Goal: Task Accomplishment & Management: Use online tool/utility

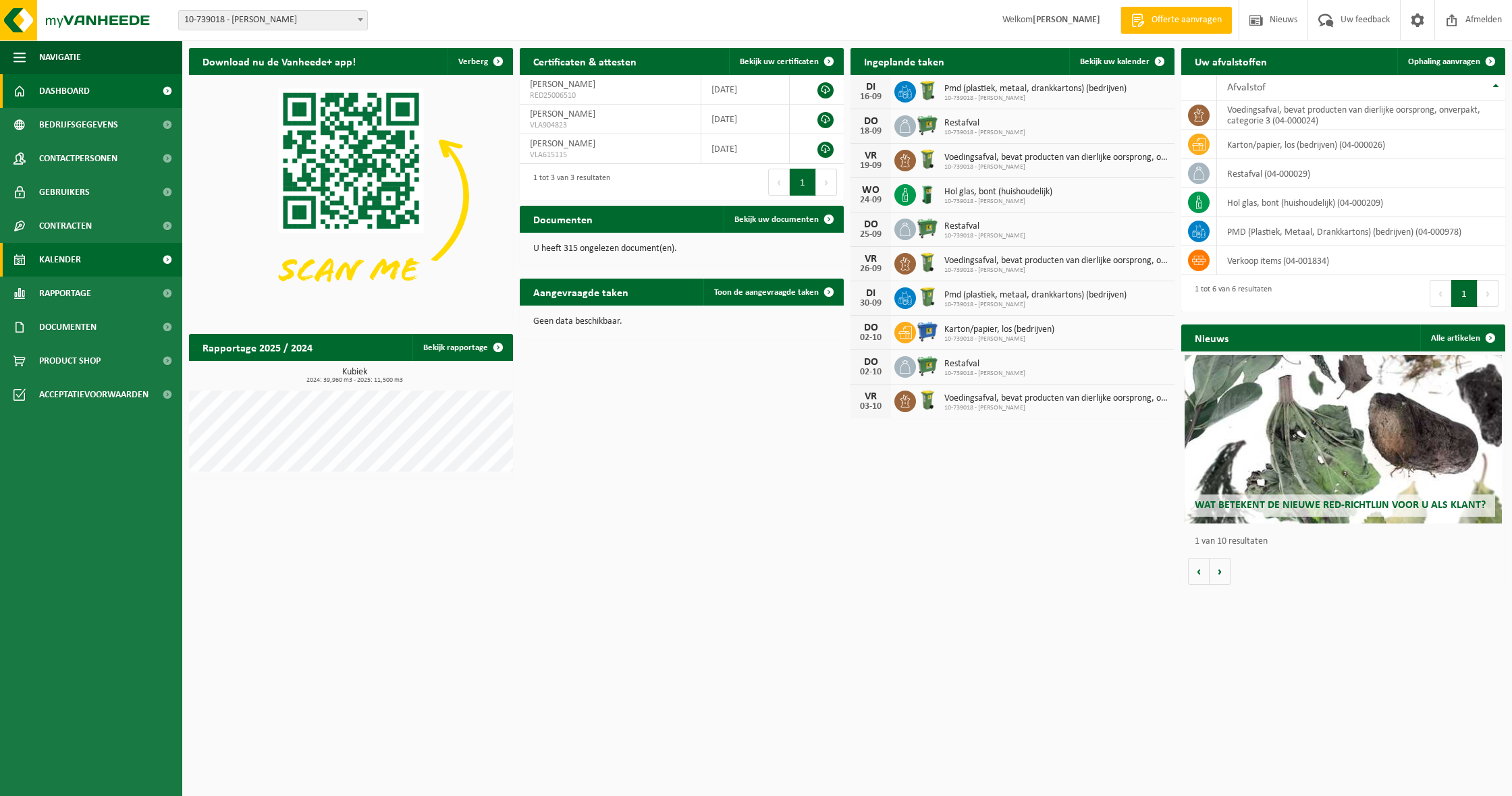
click at [67, 250] on span "Kalender" at bounding box center [60, 259] width 42 height 34
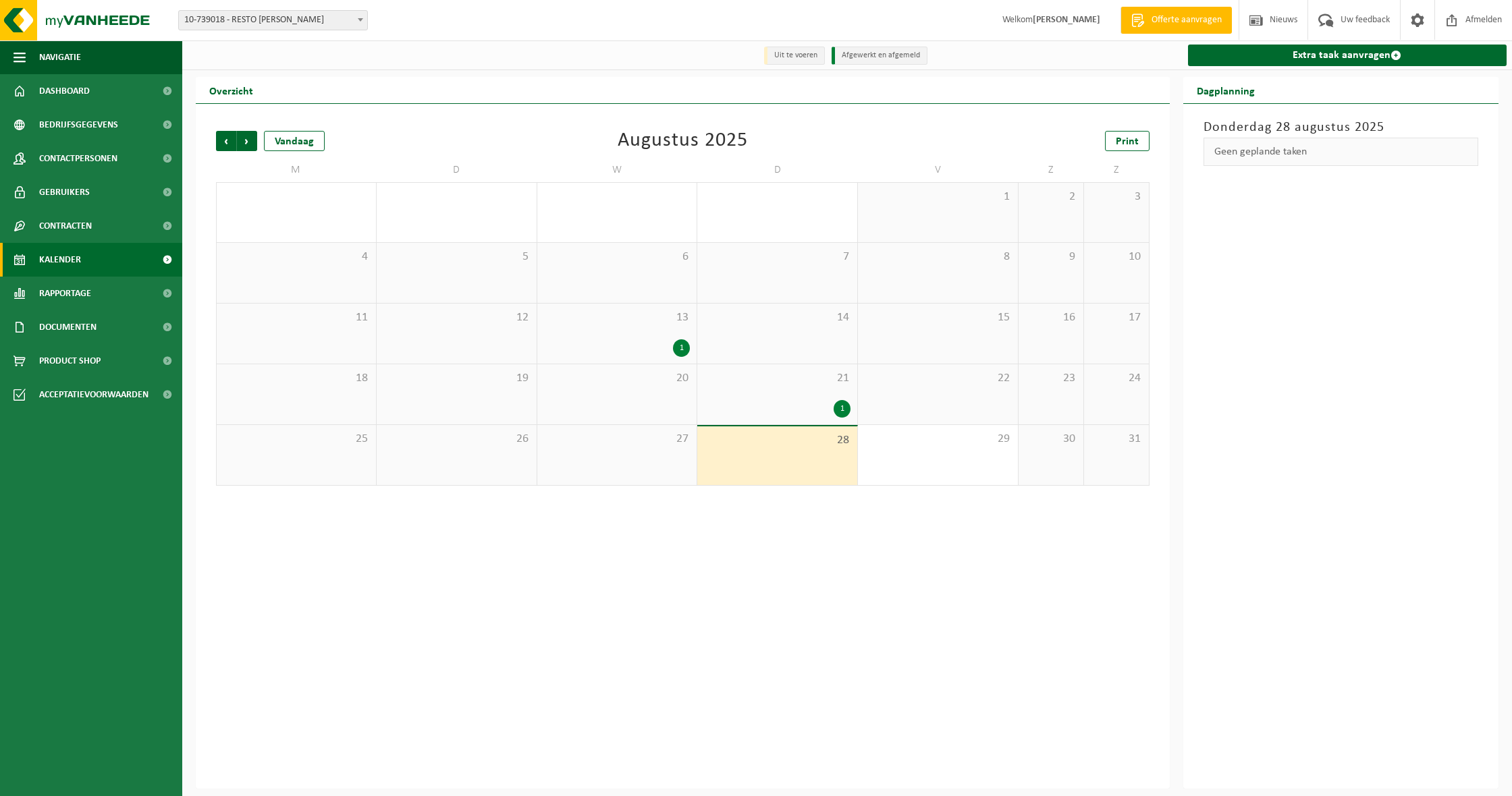
click at [833, 393] on div "21 1" at bounding box center [777, 394] width 160 height 60
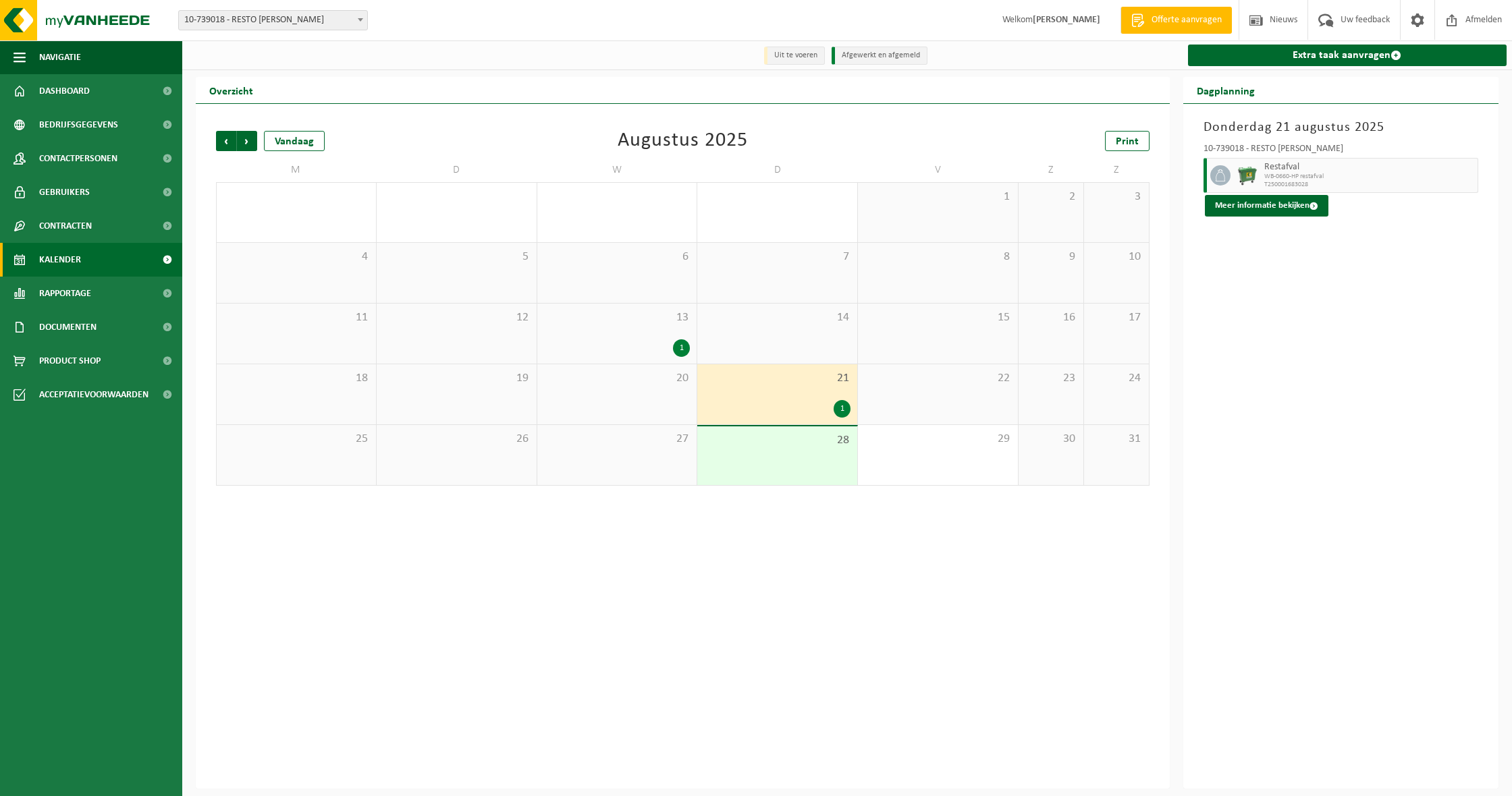
click at [830, 445] on span "28" at bounding box center [777, 440] width 146 height 15
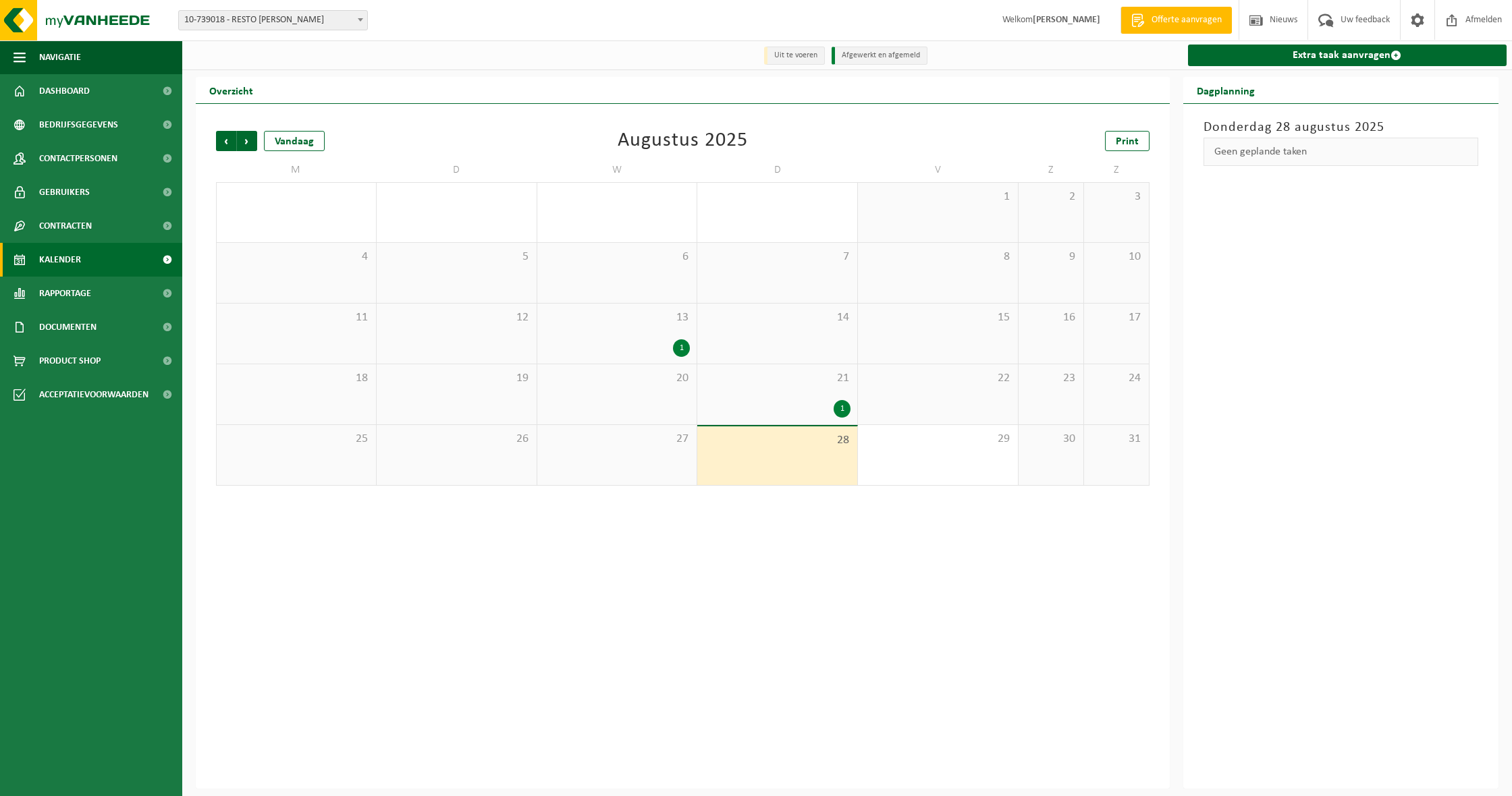
click at [693, 499] on div "Vorige Volgende Vandaag Augustus 2025 Print M D W D V Z Z 28 29 30 31 1 1 2 3 4…" at bounding box center [682, 308] width 947 height 382
click at [672, 481] on div "27" at bounding box center [617, 455] width 160 height 60
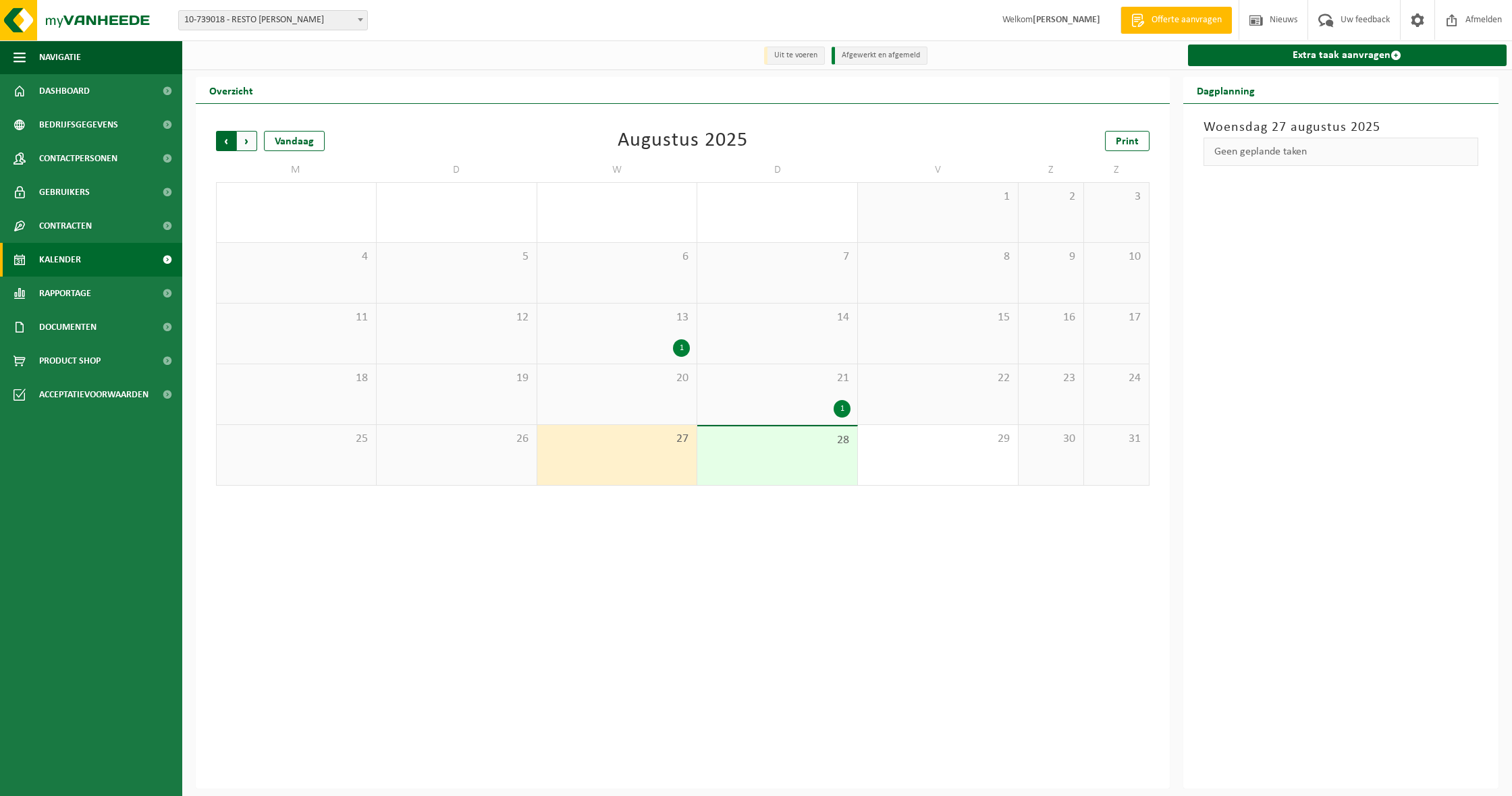
click at [250, 134] on span "Volgende" at bounding box center [247, 141] width 20 height 20
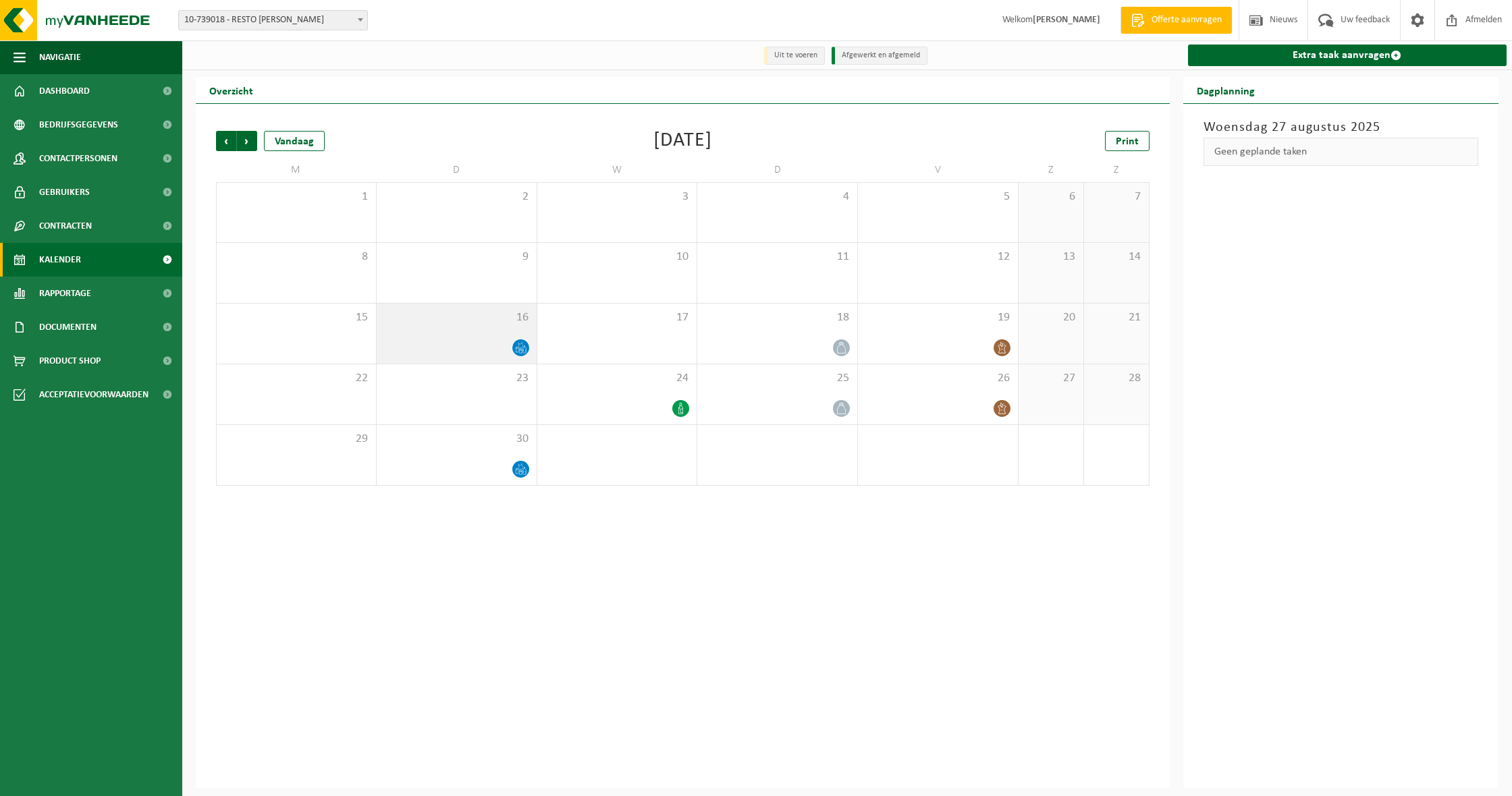
click at [510, 328] on div "16" at bounding box center [457, 333] width 160 height 60
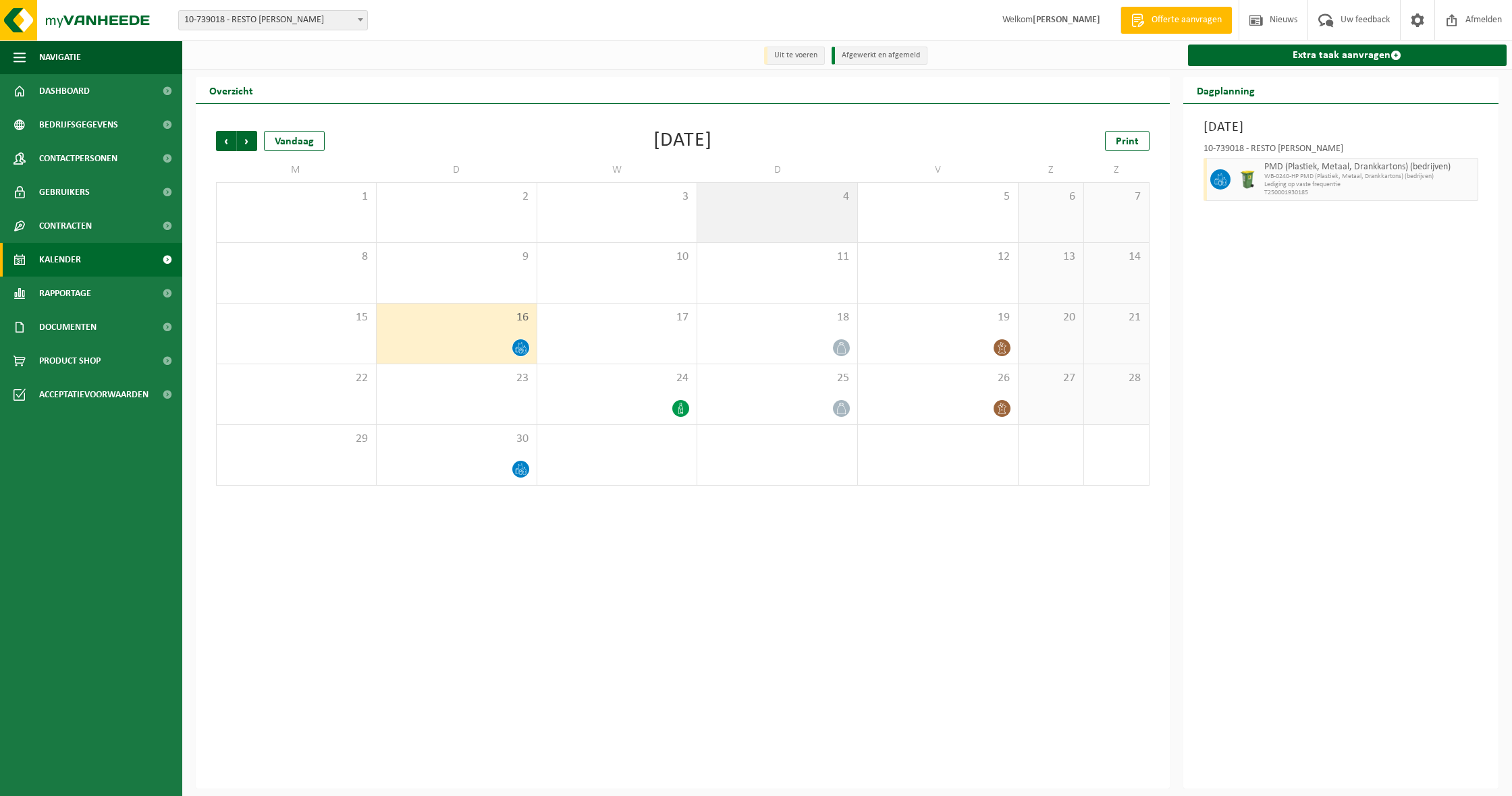
click at [817, 211] on div "4" at bounding box center [777, 213] width 160 height 59
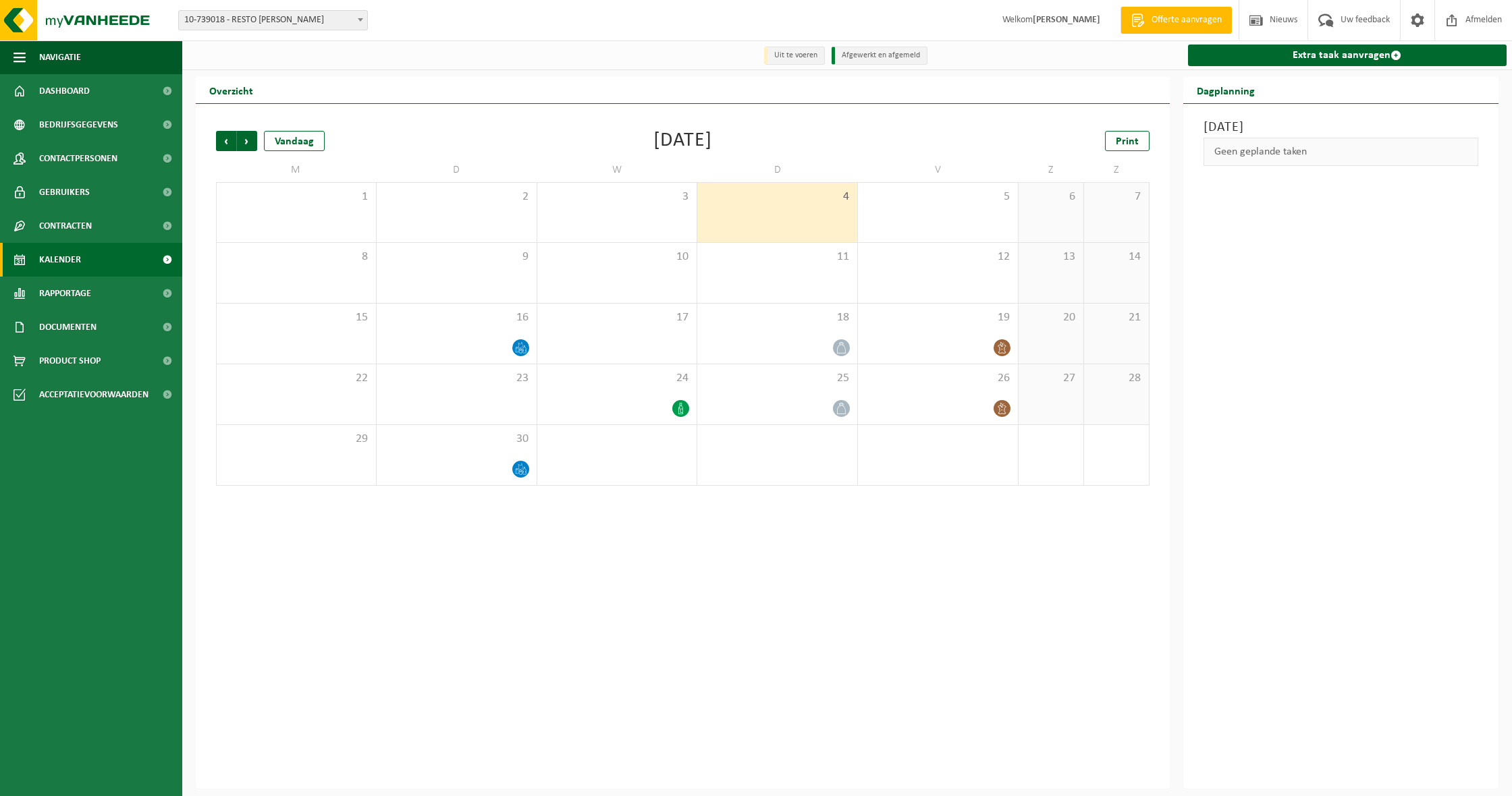
click at [761, 232] on div "4" at bounding box center [777, 213] width 160 height 59
click at [822, 223] on div "4" at bounding box center [777, 213] width 160 height 59
click at [1379, 58] on link "Extra taak aanvragen" at bounding box center [1347, 55] width 319 height 22
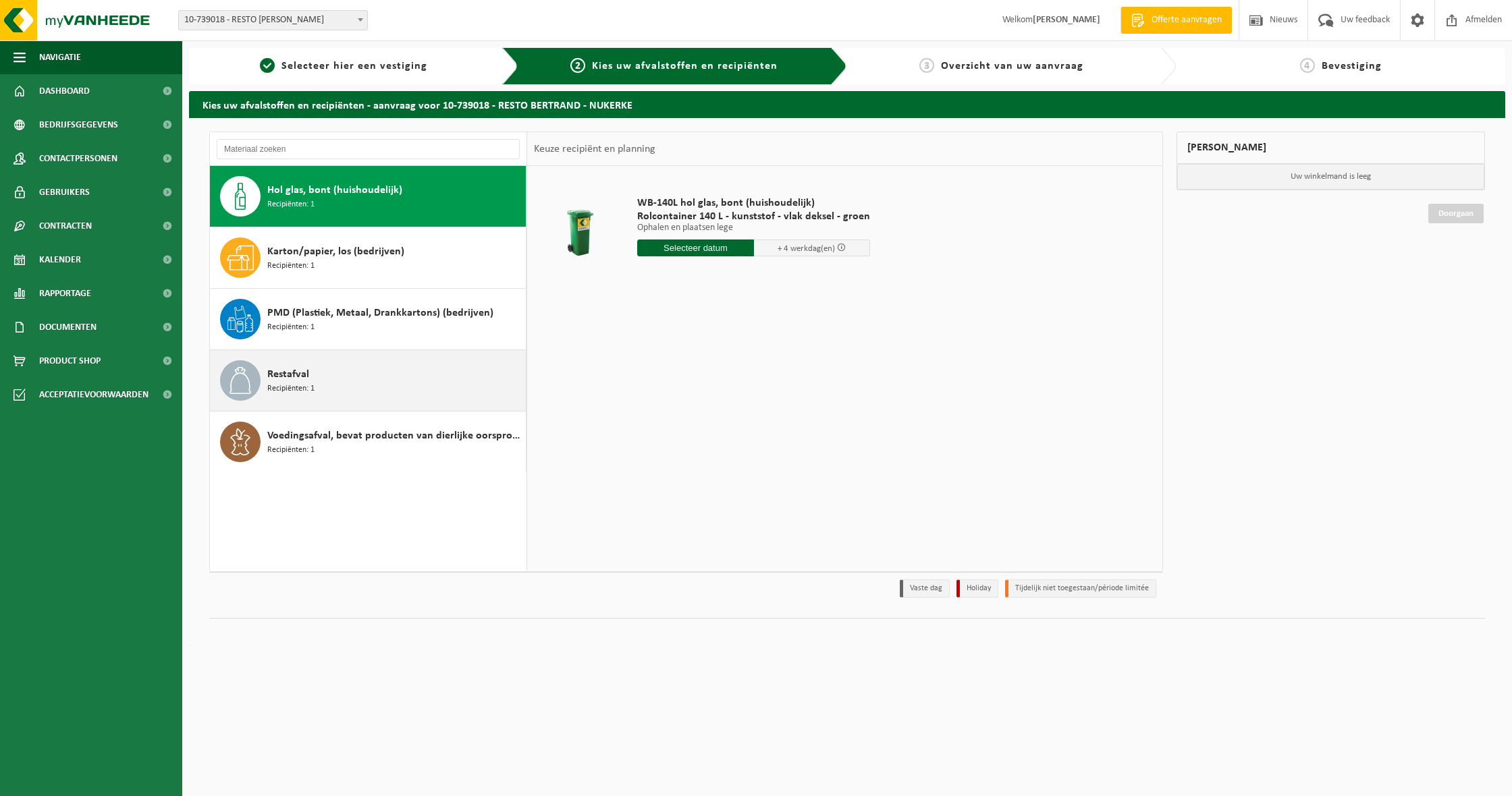
click at [337, 370] on div "Restafval Recipiënten: 1" at bounding box center [395, 380] width 255 height 40
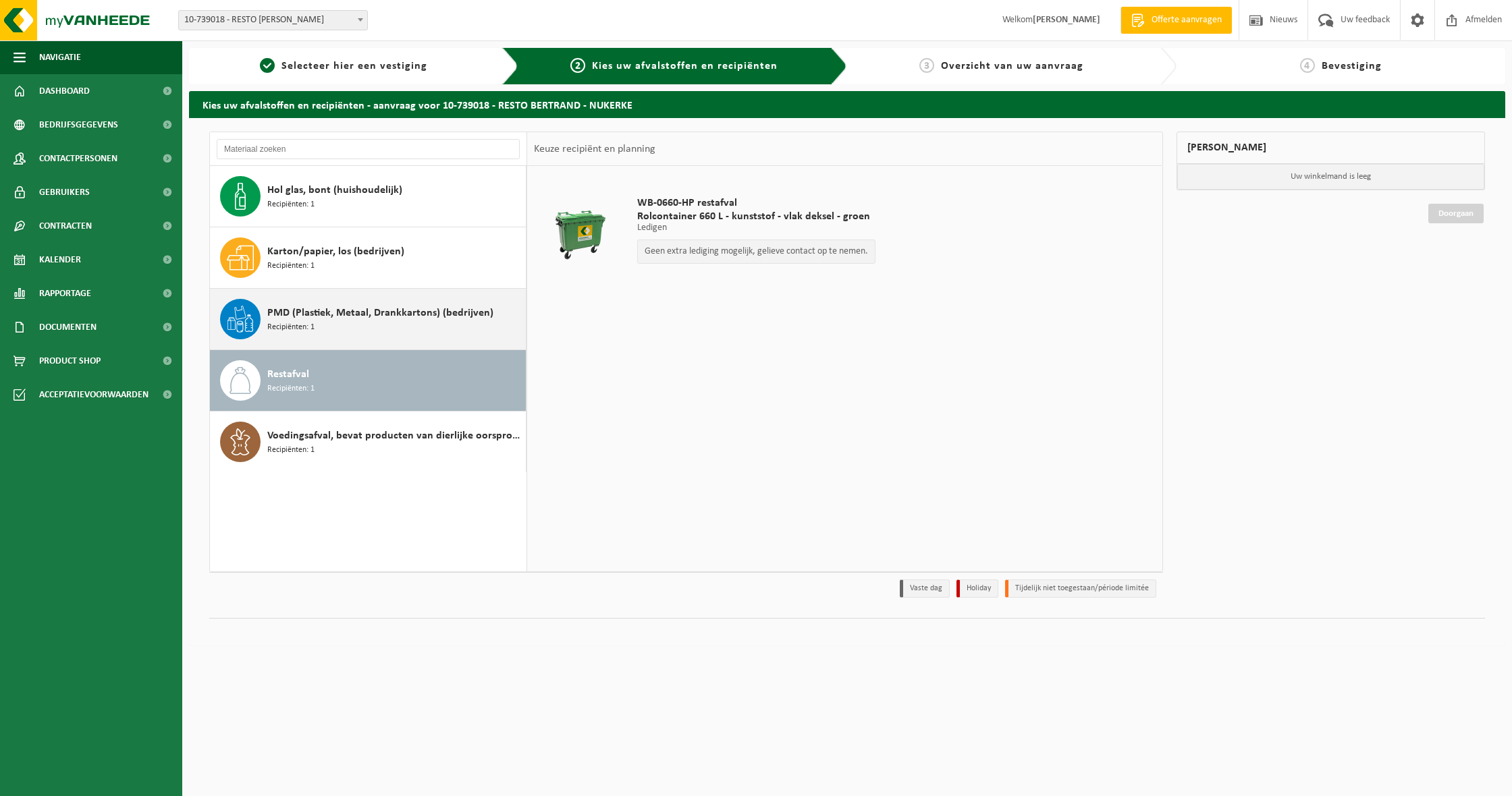
click at [384, 317] on span "PMD (Plastiek, Metaal, Drankkartons) (bedrijven)" at bounding box center [381, 313] width 226 height 16
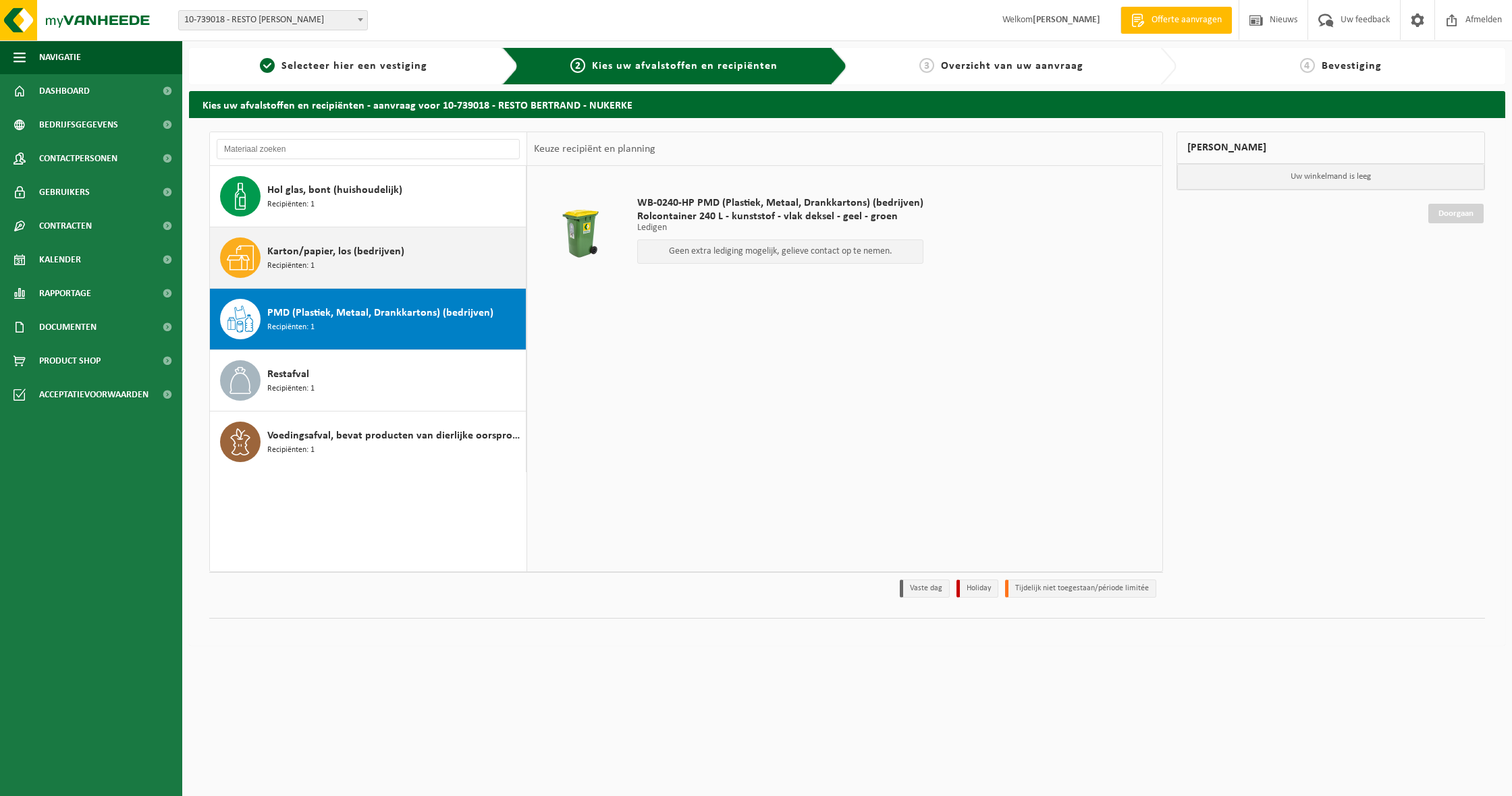
click at [431, 233] on div "Karton/papier, los (bedrijven) Recipiënten: 1" at bounding box center [368, 258] width 316 height 61
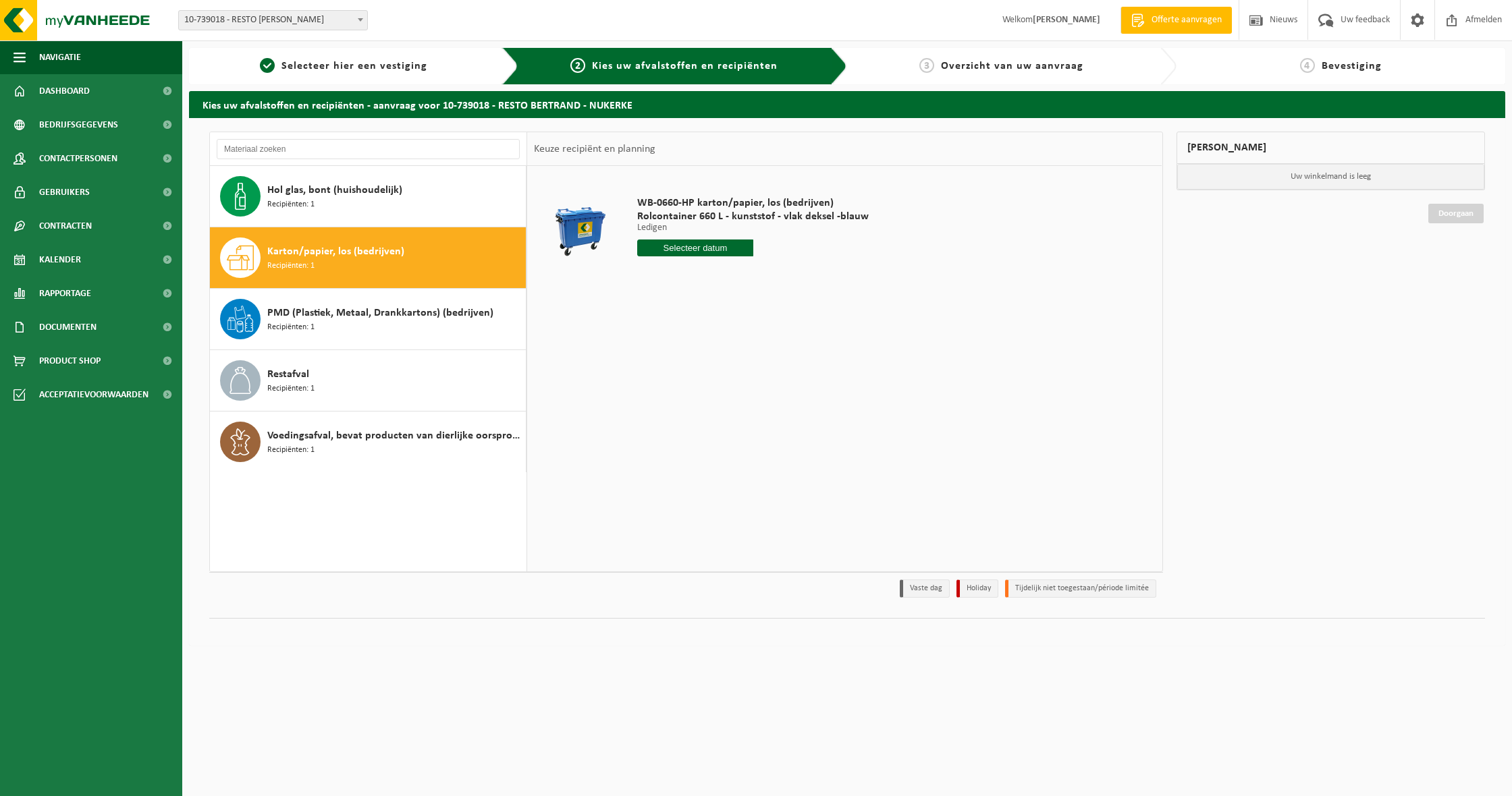
click at [711, 246] on input "text" at bounding box center [695, 247] width 116 height 17
click at [798, 283] on icon at bounding box center [791, 279] width 22 height 22
click at [713, 321] on div "4" at bounding box center [721, 324] width 24 height 22
type input "Van 2025-09-04"
click at [655, 298] on button "In winkelmand" at bounding box center [675, 299] width 74 height 22
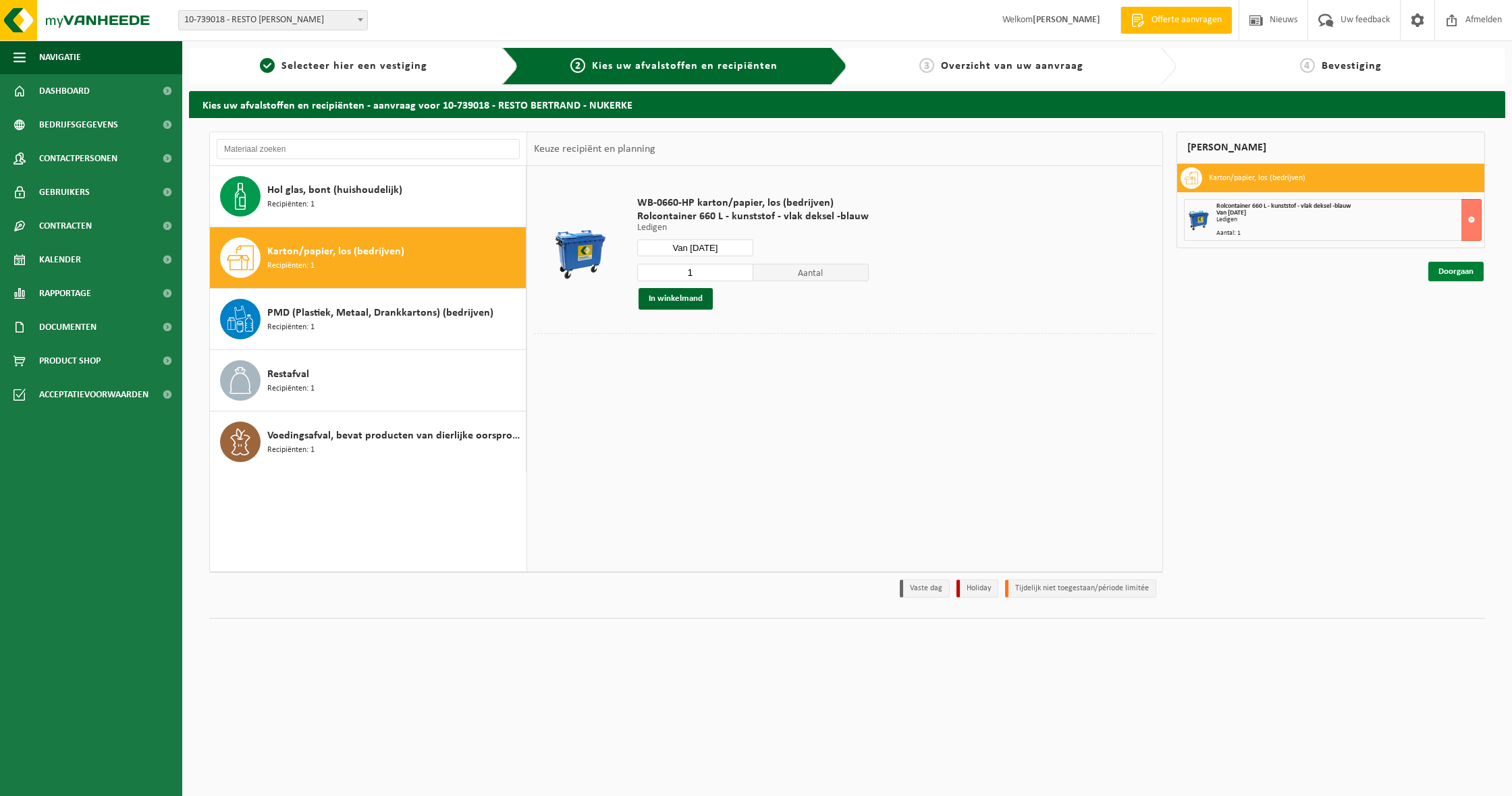
click at [1461, 277] on link "Doorgaan" at bounding box center [1456, 271] width 55 height 19
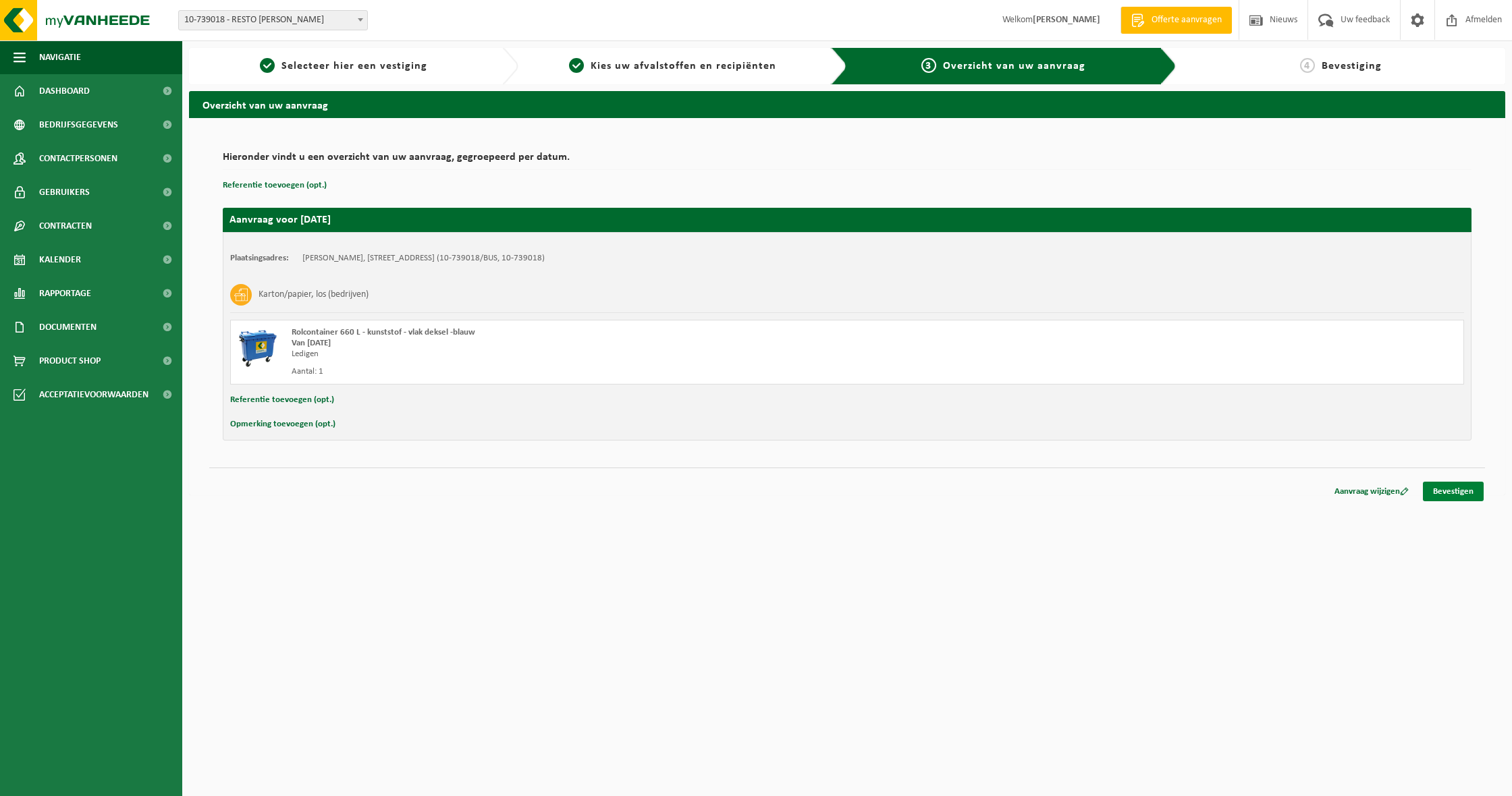
click at [1446, 489] on link "Bevestigen" at bounding box center [1453, 491] width 61 height 19
